Goal: Information Seeking & Learning: Understand process/instructions

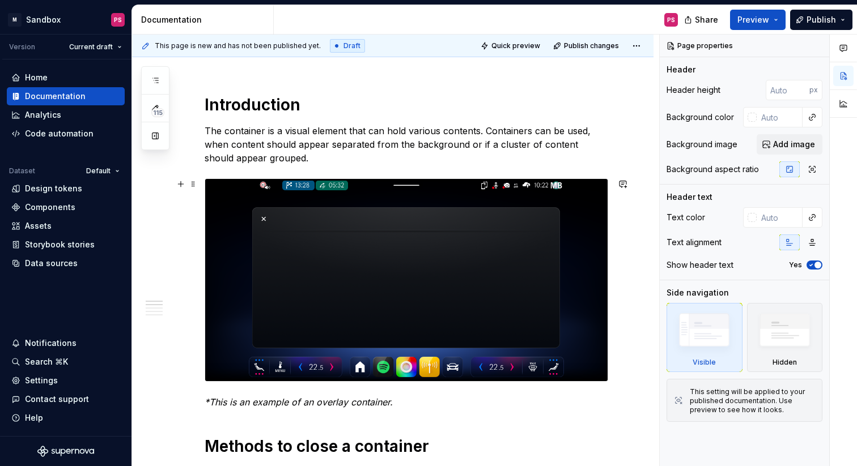
scroll to position [122, 0]
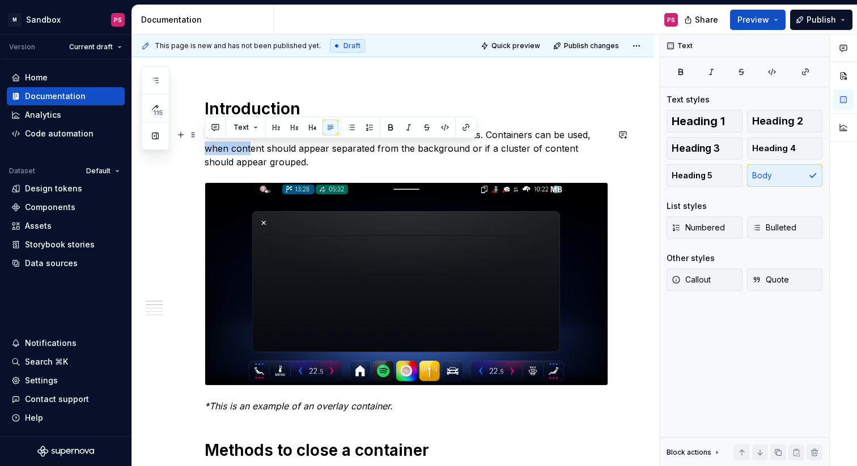
drag, startPoint x: 206, startPoint y: 150, endPoint x: 250, endPoint y: 153, distance: 44.3
click at [250, 153] on p "The container is a visual element that can hold various contents. Containers ca…" at bounding box center [406, 148] width 403 height 41
click at [265, 148] on p "The container is a visual element that can hold various contents. Containers ca…" at bounding box center [406, 148] width 403 height 41
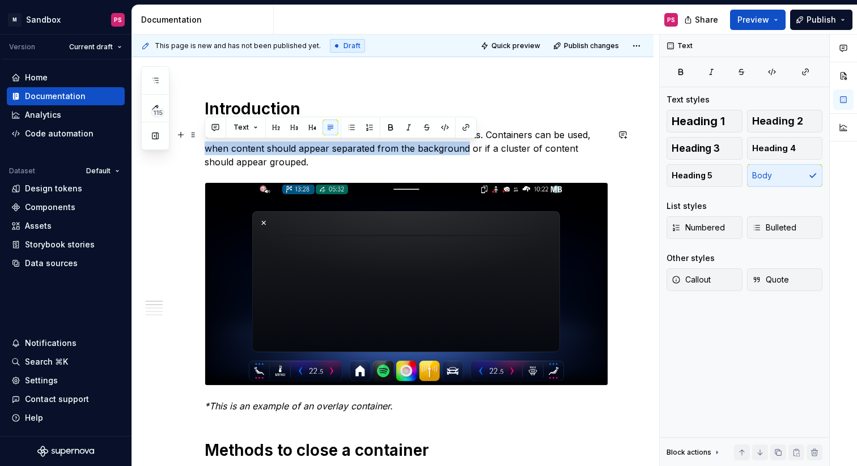
drag, startPoint x: 205, startPoint y: 147, endPoint x: 465, endPoint y: 152, distance: 260.7
click at [465, 152] on p "The container is a visual element that can hold various contents. Containers ca…" at bounding box center [406, 148] width 403 height 41
click at [392, 127] on button "button" at bounding box center [391, 128] width 16 height 16
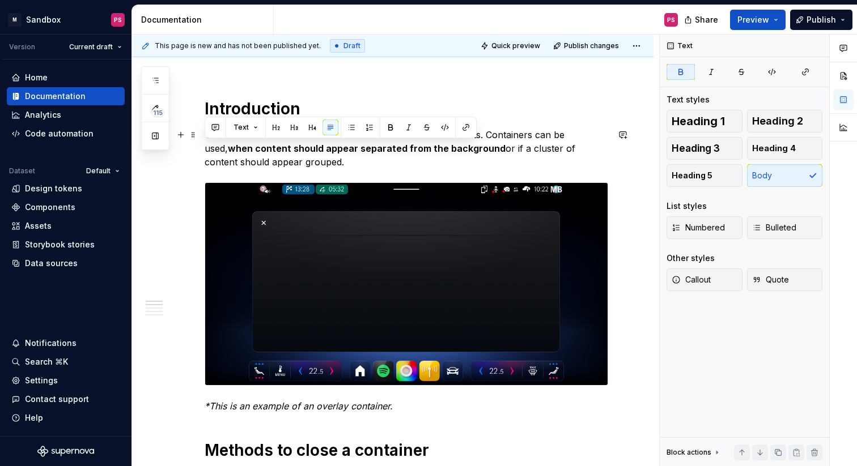
click at [465, 159] on p "The container is a visual element that can hold various contents. Containers ca…" at bounding box center [406, 148] width 403 height 41
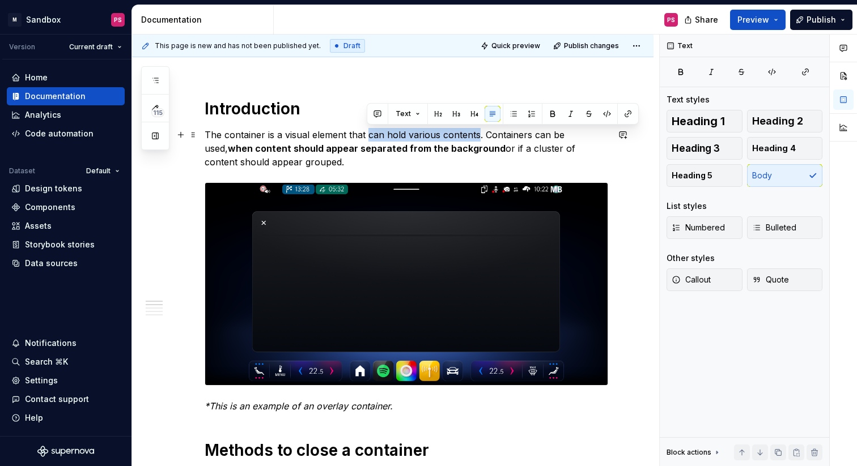
drag, startPoint x: 368, startPoint y: 134, endPoint x: 475, endPoint y: 141, distance: 107.9
click at [475, 141] on p "The container is a visual element that can hold various contents. Containers ca…" at bounding box center [406, 148] width 403 height 41
click at [545, 114] on button "button" at bounding box center [553, 114] width 16 height 16
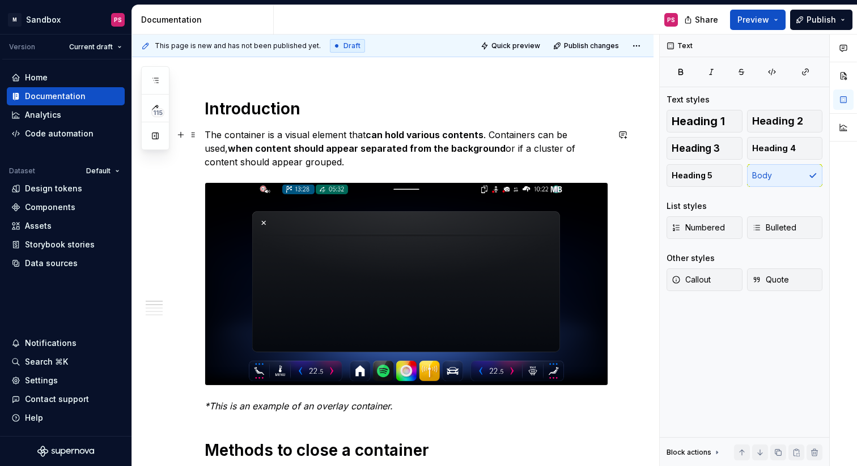
click at [555, 156] on p "The container is a visual element that can hold various contents . Containers c…" at bounding box center [406, 148] width 403 height 41
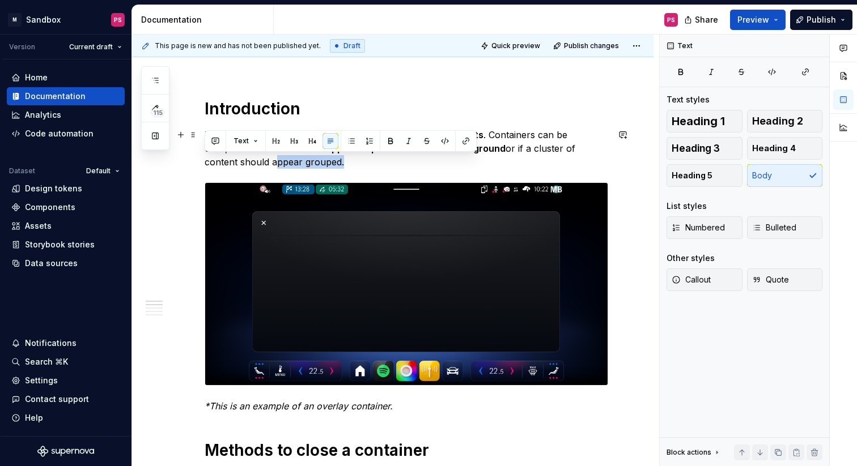
drag, startPoint x: 205, startPoint y: 163, endPoint x: 273, endPoint y: 164, distance: 68.0
click at [273, 164] on p "The container is a visual element that can hold various contents . Containers c…" at bounding box center [406, 148] width 403 height 41
click at [389, 145] on button "button" at bounding box center [391, 141] width 16 height 16
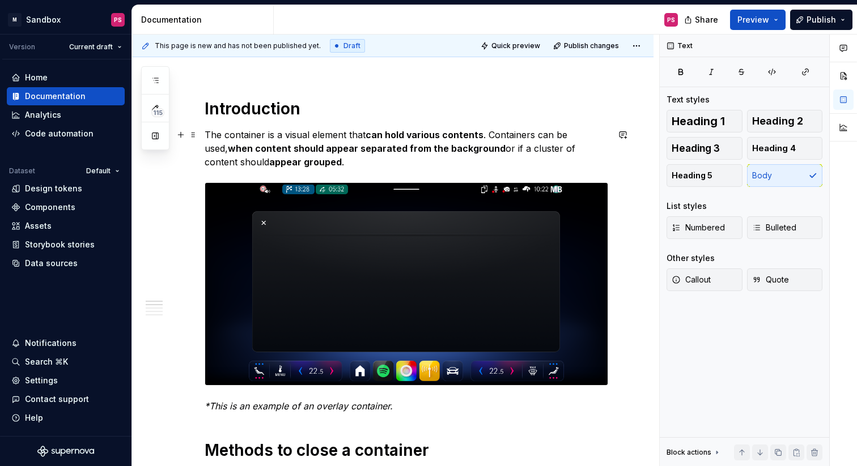
click at [403, 162] on p "The container is a visual element that can hold various contents . Containers c…" at bounding box center [406, 148] width 403 height 41
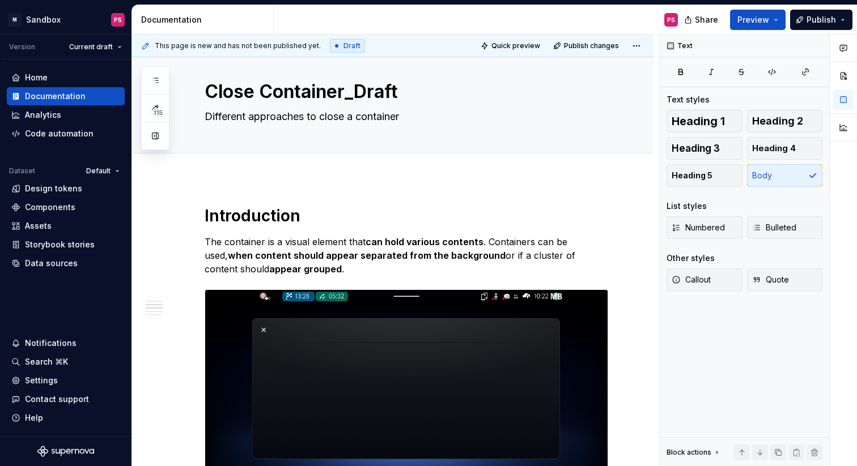
scroll to position [0, 0]
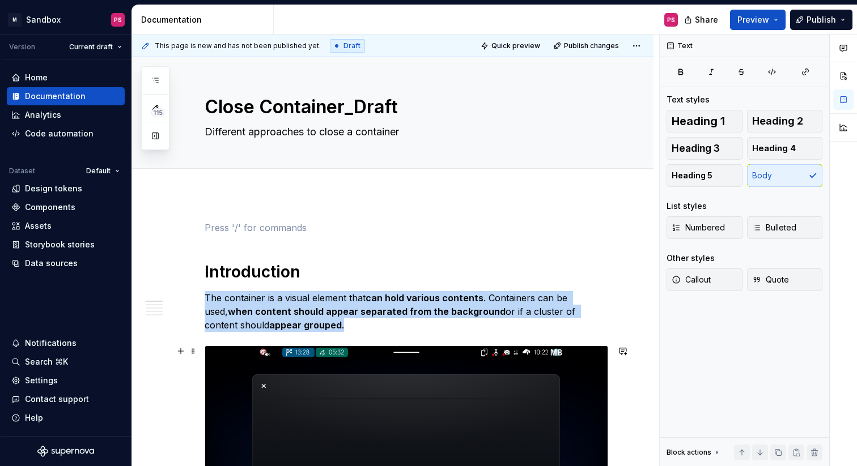
scroll to position [85, 0]
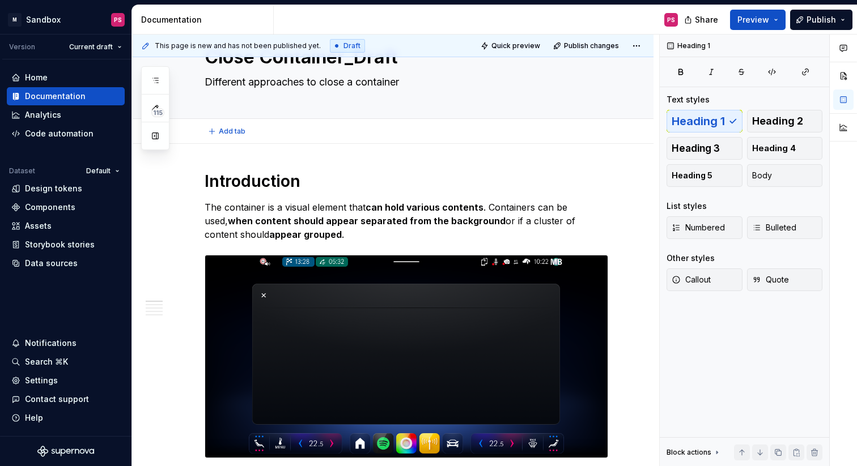
scroll to position [0, 0]
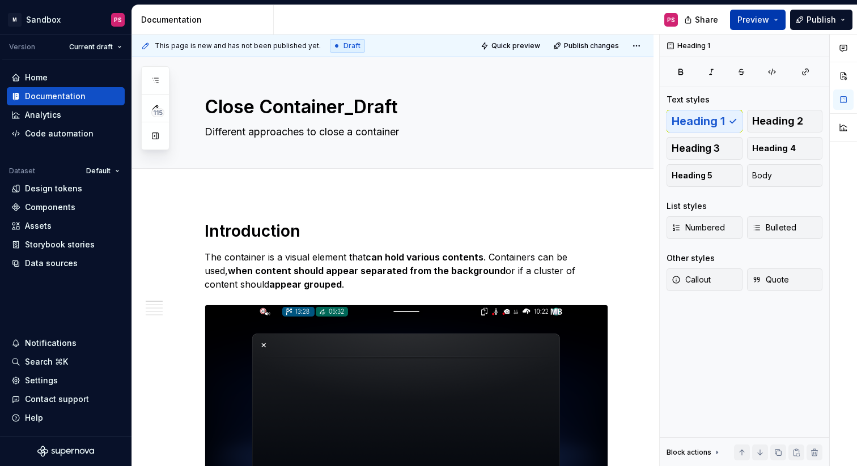
click at [755, 22] on span "Preview" at bounding box center [753, 19] width 32 height 11
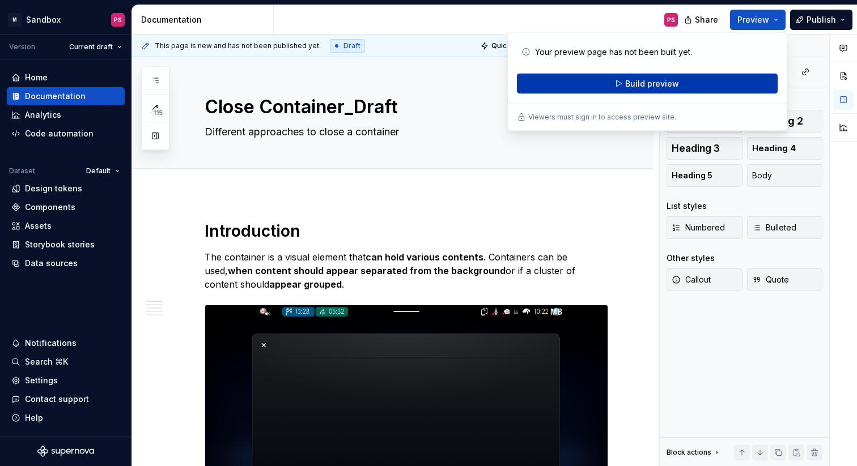
click at [655, 86] on span "Build preview" at bounding box center [652, 83] width 54 height 11
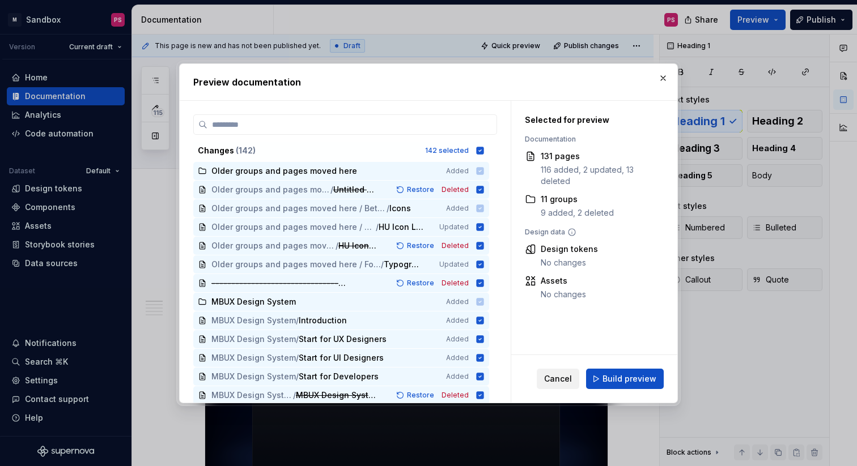
click at [562, 380] on span "Cancel" at bounding box center [558, 378] width 28 height 11
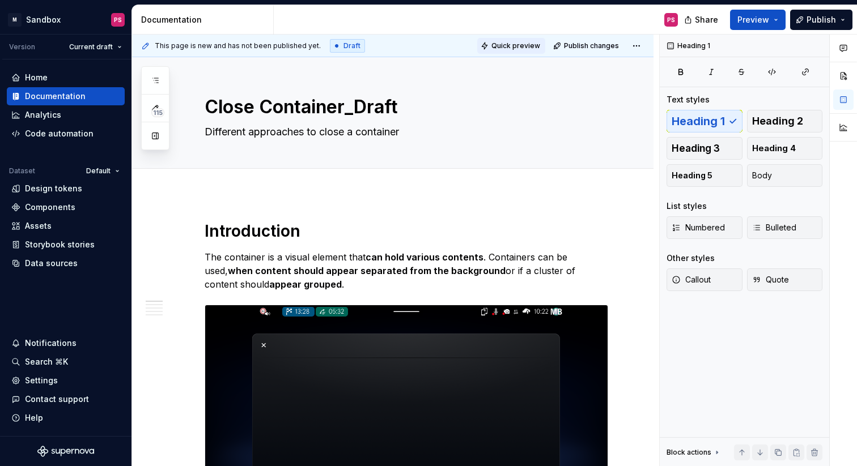
click at [532, 44] on span "Quick preview" at bounding box center [515, 45] width 49 height 9
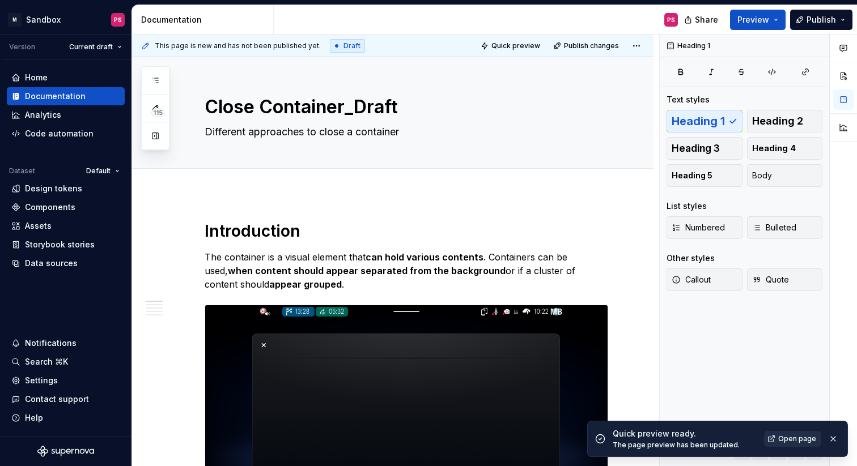
click at [790, 438] on span "Open page" at bounding box center [797, 439] width 38 height 9
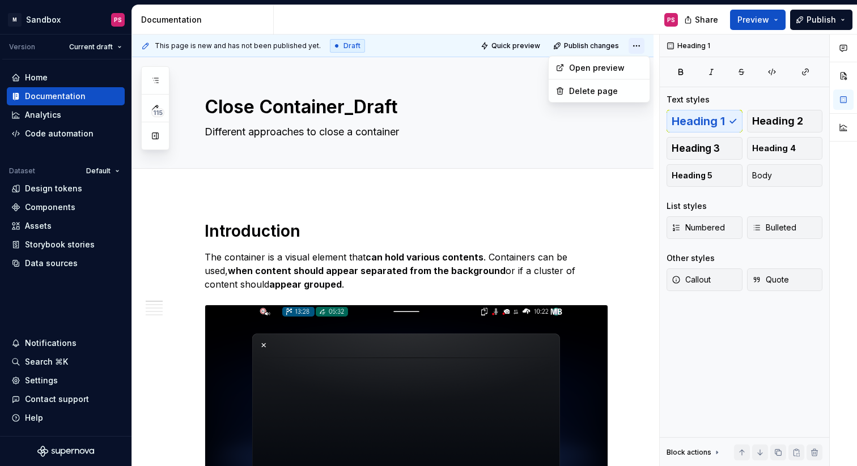
click at [645, 49] on html "× M Sandbox PS Version Current draft Home Documentation Analytics Code automati…" at bounding box center [428, 233] width 857 height 466
click at [603, 129] on html "× M Sandbox PS Version Current draft Home Documentation Analytics Code automati…" at bounding box center [428, 233] width 857 height 466
click at [647, 50] on html "× M Sandbox PS Version Current draft Home Documentation Analytics Code automati…" at bounding box center [428, 233] width 857 height 466
click at [639, 46] on html "× M Sandbox PS Version Current draft Home Documentation Analytics Code automati…" at bounding box center [428, 233] width 857 height 466
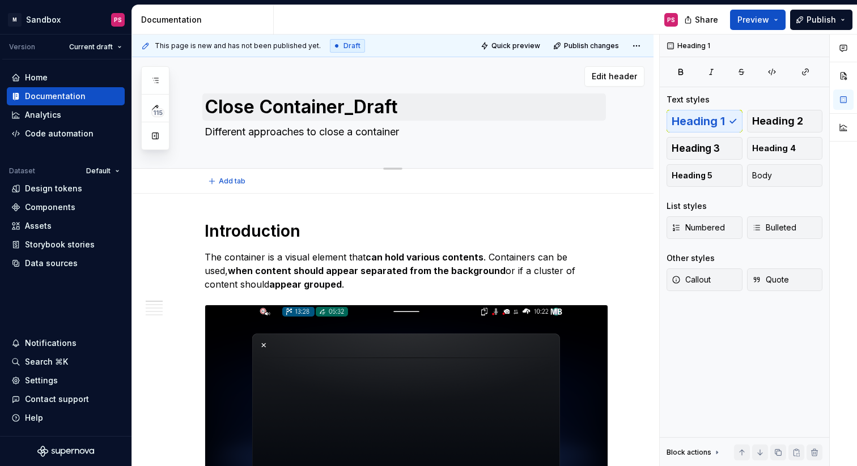
drag, startPoint x: 599, startPoint y: 48, endPoint x: 606, endPoint y: 107, distance: 59.3
click at [606, 107] on html "× M Sandbox PS Version Current draft Home Documentation Analytics Code automati…" at bounding box center [428, 233] width 857 height 466
type textarea "*"
